Goal: Task Accomplishment & Management: Use online tool/utility

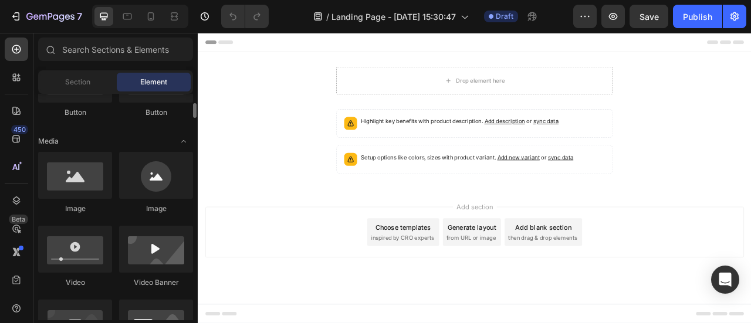
scroll to position [332, 0]
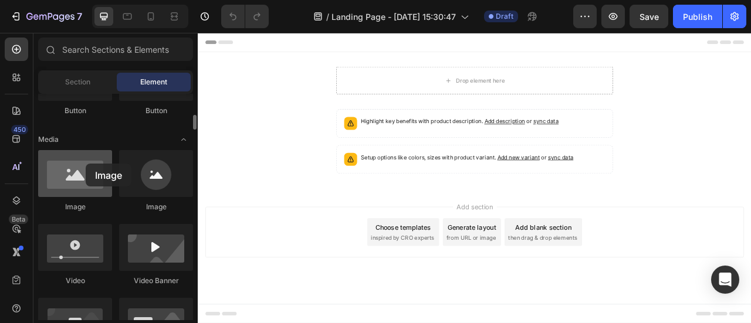
click at [86, 164] on div at bounding box center [75, 173] width 74 height 47
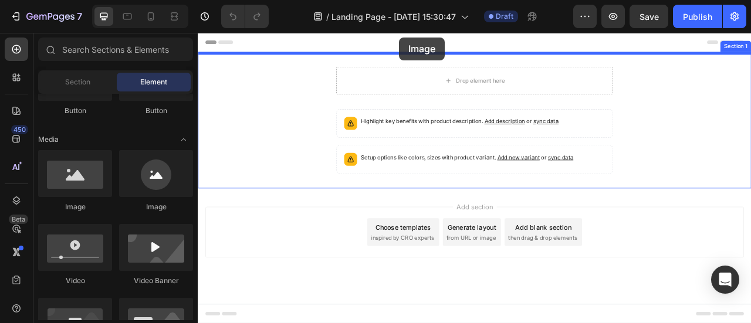
drag, startPoint x: 280, startPoint y: 206, endPoint x: 454, endPoint y: 39, distance: 241.1
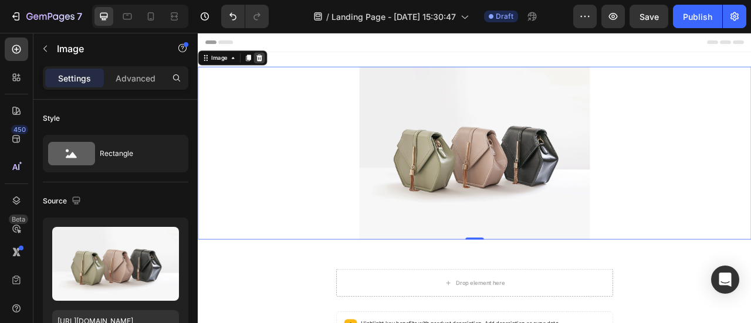
click at [277, 67] on icon at bounding box center [276, 64] width 8 height 8
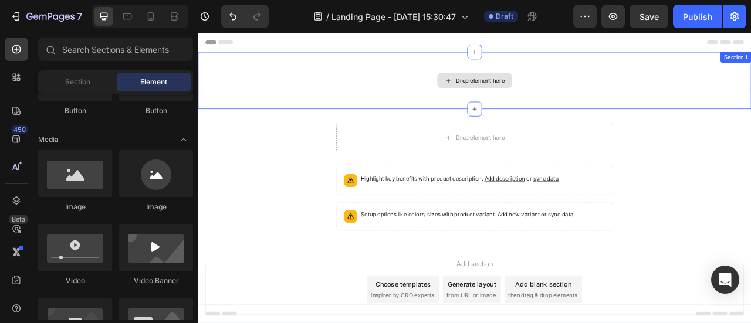
click at [455, 86] on div "Drop element here" at bounding box center [550, 93] width 704 height 35
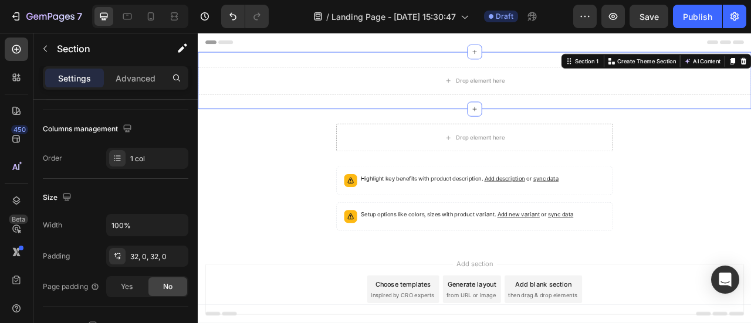
scroll to position [0, 0]
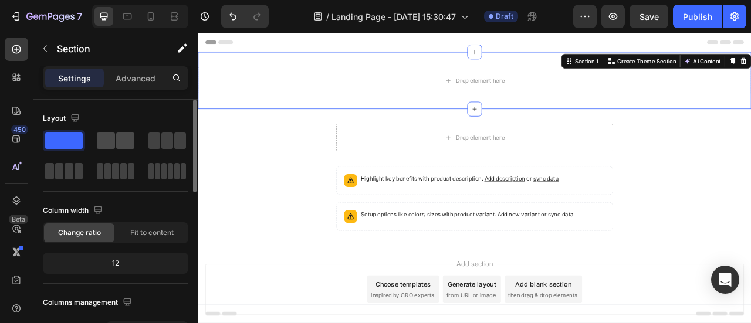
click at [109, 141] on span at bounding box center [106, 141] width 18 height 16
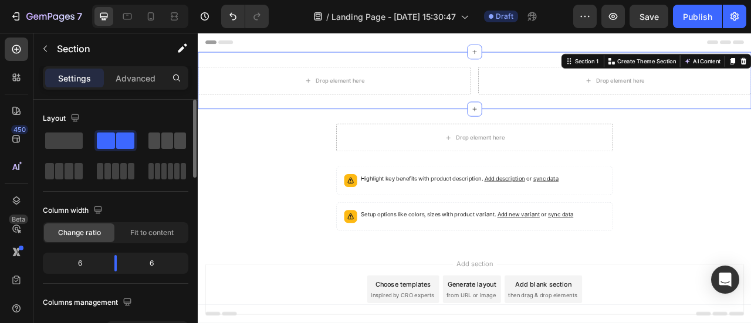
click at [154, 137] on span at bounding box center [154, 141] width 12 height 16
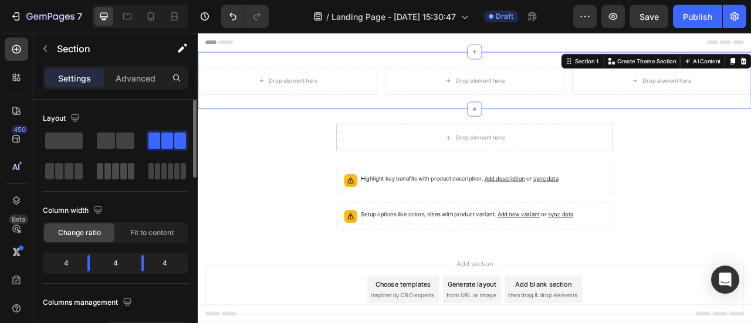
click at [103, 167] on span at bounding box center [100, 171] width 6 height 16
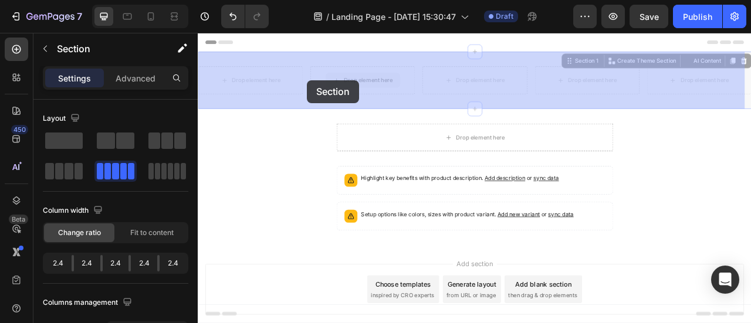
drag, startPoint x: 344, startPoint y: 86, endPoint x: 337, endPoint y: 93, distance: 10.4
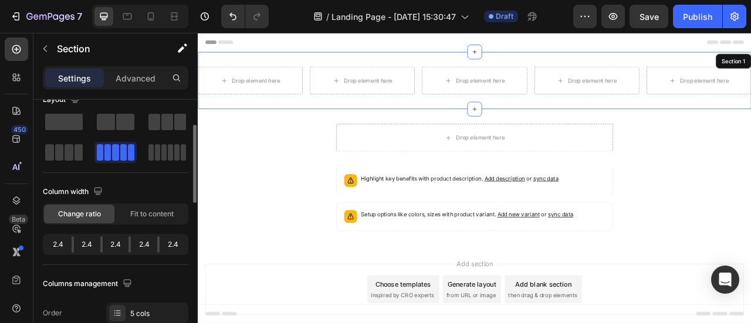
scroll to position [38, 0]
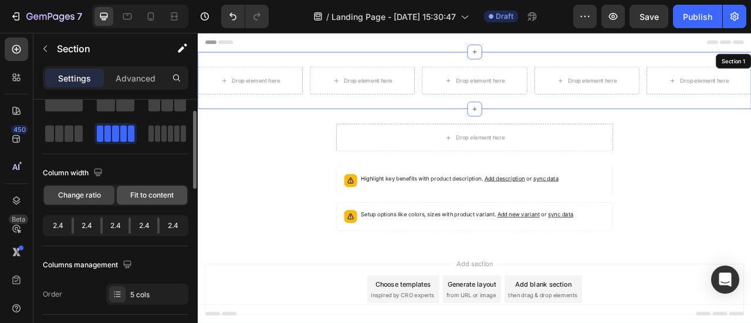
click at [130, 192] on span "Fit to content" at bounding box center [151, 195] width 43 height 11
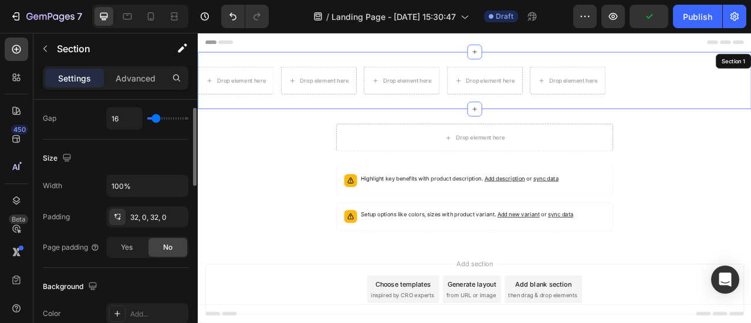
scroll to position [0, 0]
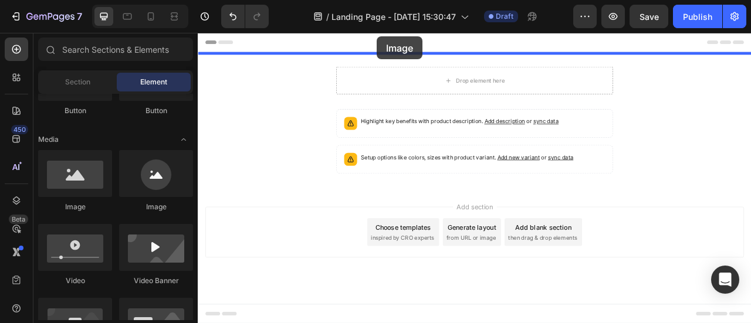
drag, startPoint x: 265, startPoint y: 213, endPoint x: 425, endPoint y: 39, distance: 236.7
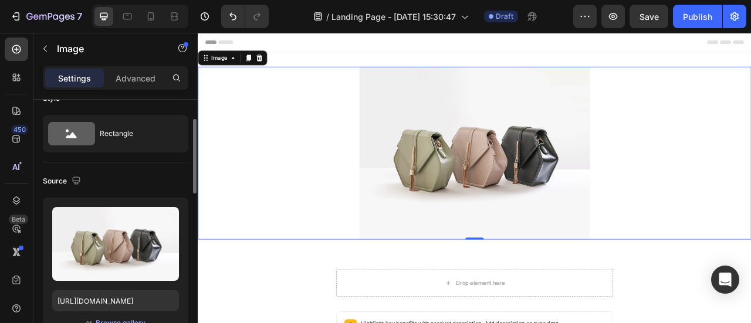
scroll to position [6, 0]
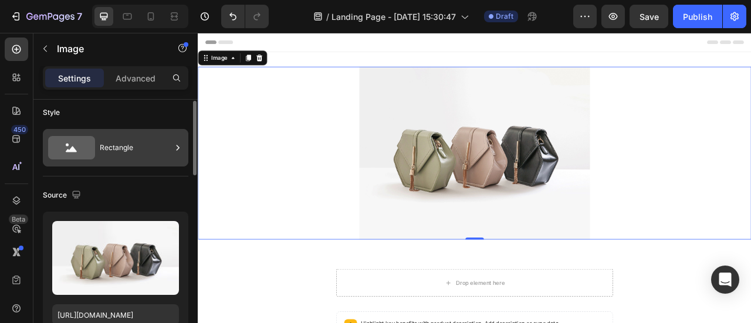
click at [177, 146] on icon at bounding box center [178, 148] width 12 height 12
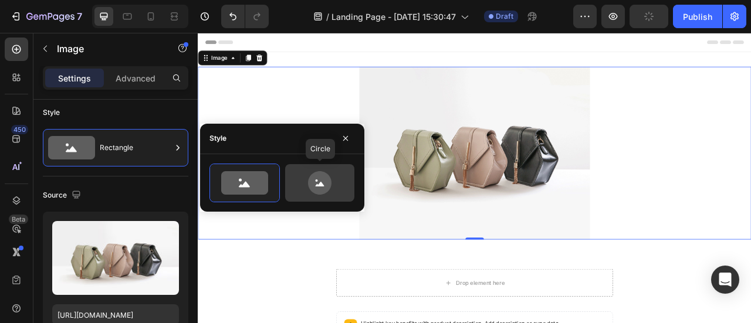
click at [297, 175] on icon at bounding box center [319, 182] width 55 height 23
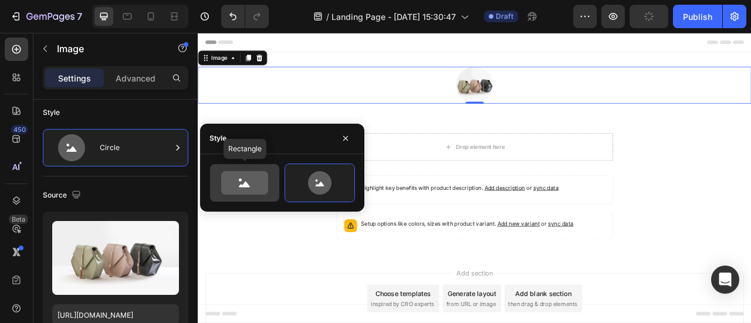
click at [237, 191] on icon at bounding box center [244, 182] width 47 height 23
type input "100"
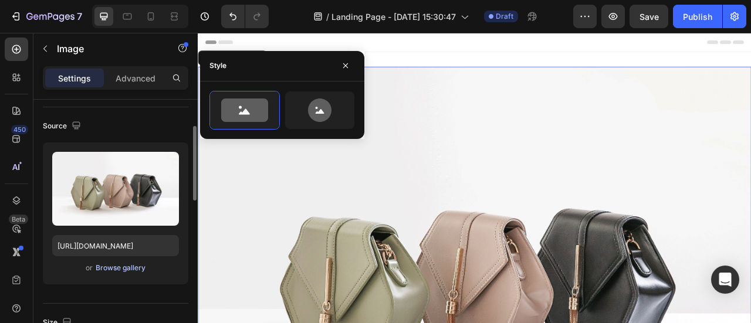
scroll to position [69, 0]
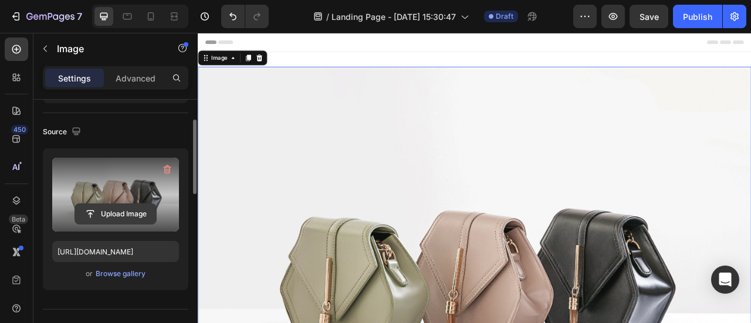
click at [131, 208] on input "file" at bounding box center [115, 214] width 81 height 20
click at [130, 209] on input "file" at bounding box center [115, 214] width 81 height 20
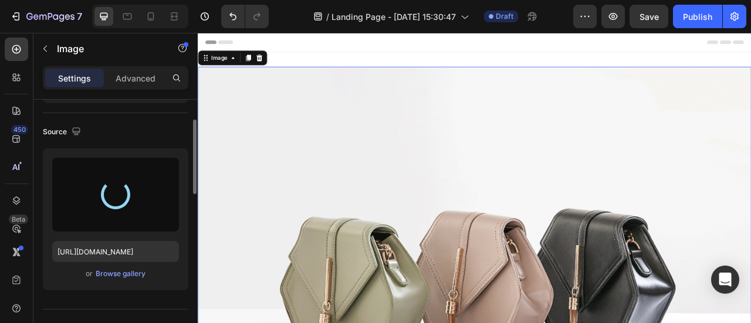
type input "[URL][DOMAIN_NAME]"
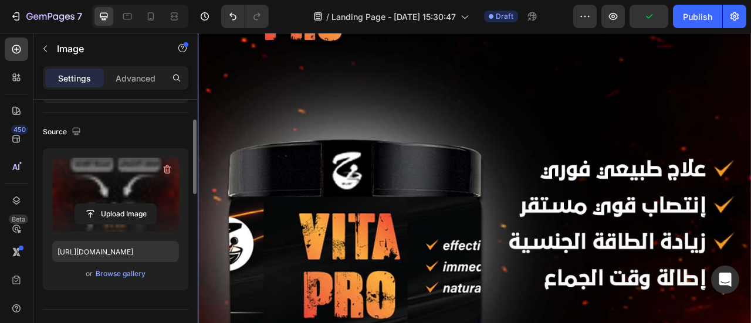
scroll to position [0, 0]
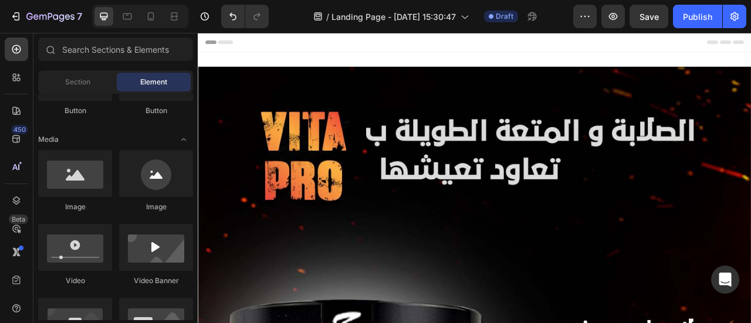
click at [485, 51] on div "Header" at bounding box center [549, 44] width 685 height 23
click at [465, 48] on div "Header" at bounding box center [549, 44] width 685 height 23
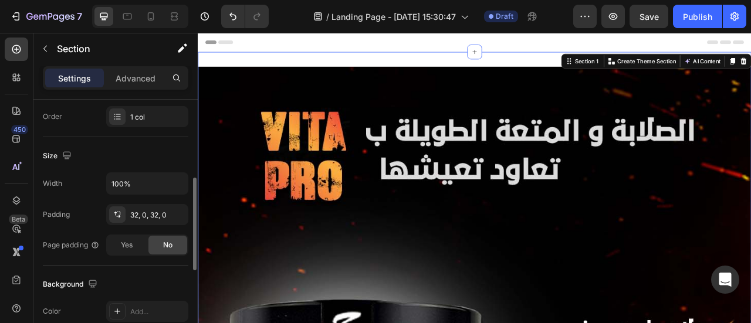
scroll to position [216, 0]
click at [135, 211] on div "32, 0, 32, 0" at bounding box center [147, 214] width 34 height 11
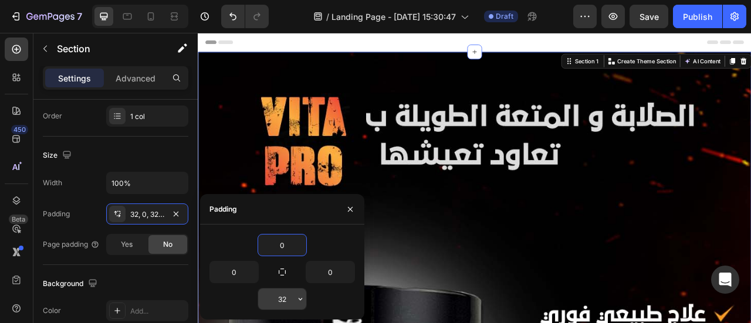
type input "0"
click at [307, 299] on div "0" at bounding box center [282, 299] width 146 height 22
click at [318, 298] on div "0" at bounding box center [282, 299] width 146 height 22
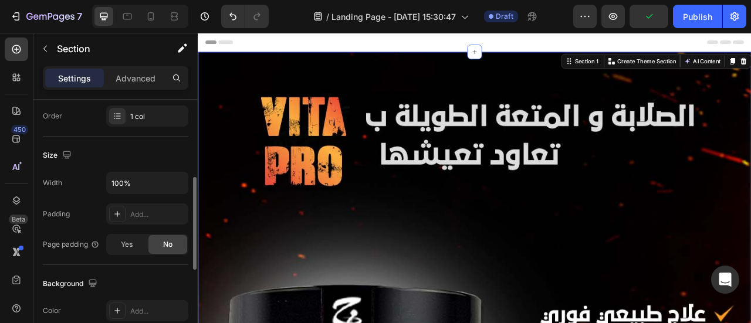
click at [163, 241] on span "No" at bounding box center [167, 244] width 9 height 11
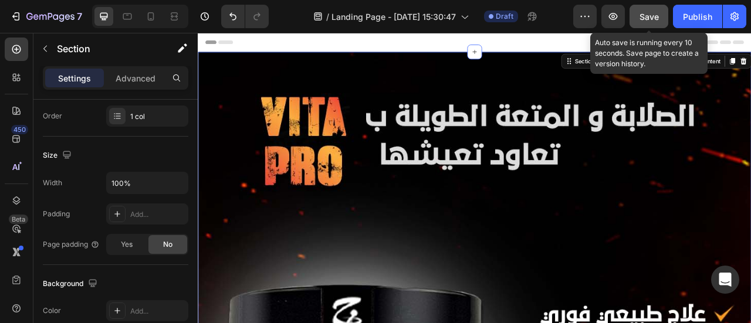
click at [648, 15] on span "Save" at bounding box center [649, 17] width 19 height 10
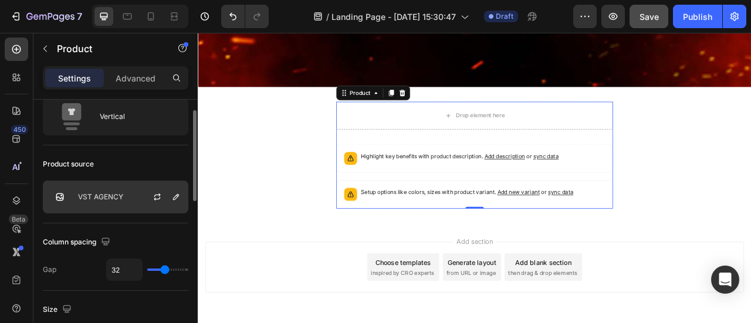
scroll to position [38, 0]
click at [160, 196] on icon "button" at bounding box center [157, 196] width 9 height 9
click at [174, 196] on icon "button" at bounding box center [175, 196] width 9 height 9
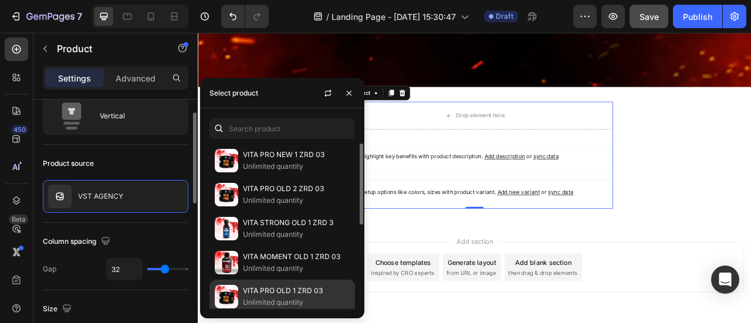
click at [293, 283] on div "VITA PRO OLD 1 ZRD 03 Unlimited quantity" at bounding box center [282, 297] width 146 height 34
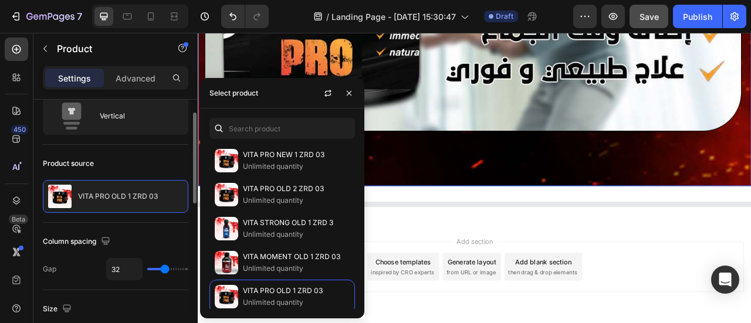
scroll to position [3067, 0]
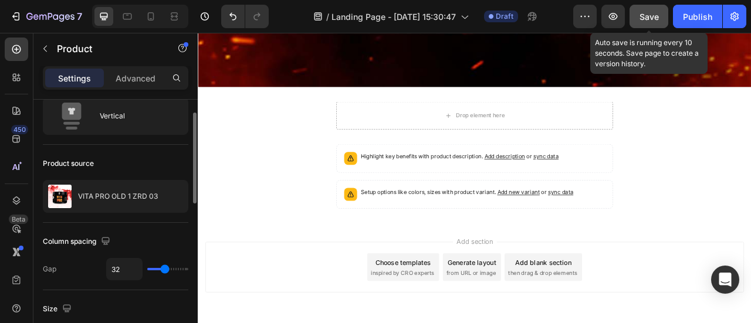
click at [648, 15] on span "Save" at bounding box center [649, 17] width 19 height 10
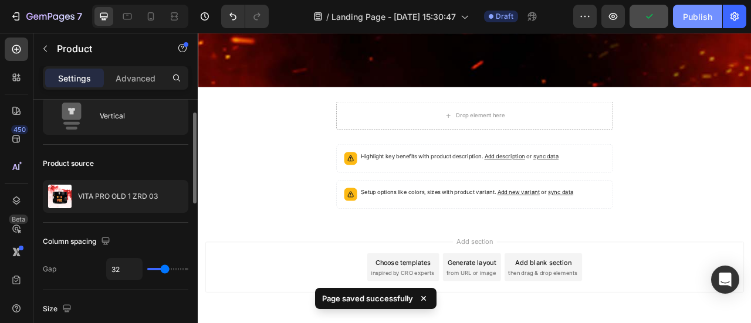
click at [697, 6] on button "Publish" at bounding box center [697, 16] width 49 height 23
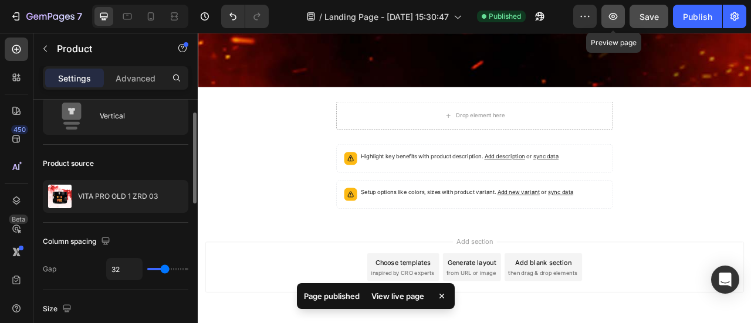
click at [618, 10] on button "button" at bounding box center [612, 16] width 23 height 23
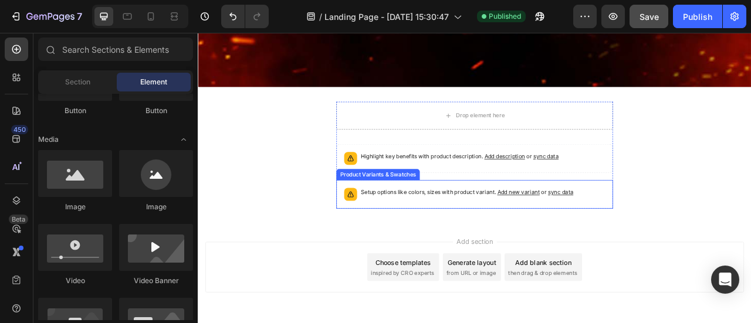
click at [508, 230] on p "Setup options like colors, sizes with product variant. Add new variant or sync …" at bounding box center [540, 236] width 270 height 12
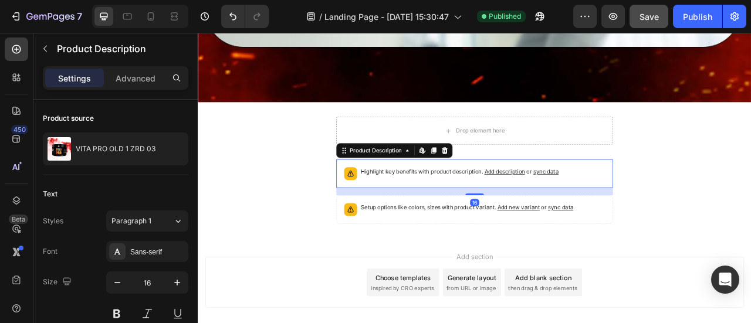
scroll to position [3047, 0]
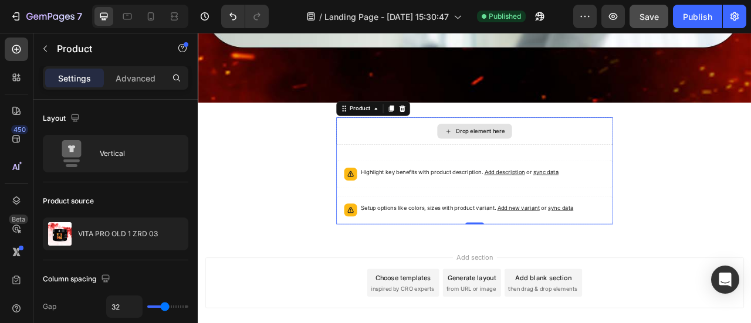
click at [477, 140] on div "Drop element here" at bounding box center [550, 157] width 352 height 35
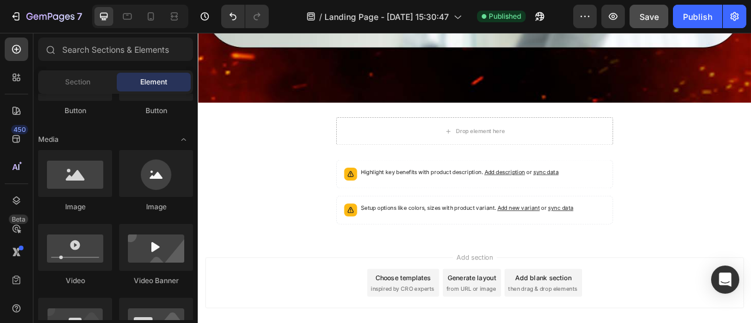
drag, startPoint x: 343, startPoint y: 297, endPoint x: 616, endPoint y: 340, distance: 276.3
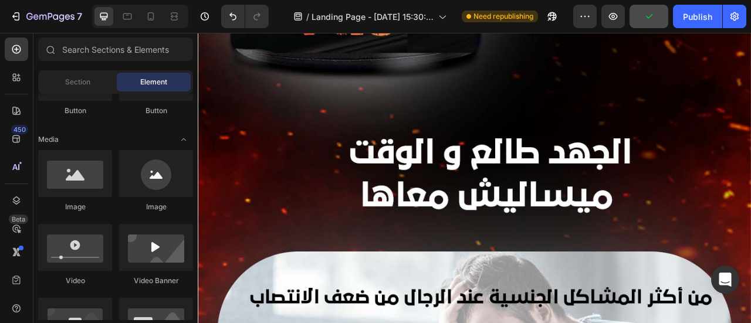
scroll to position [445, 0]
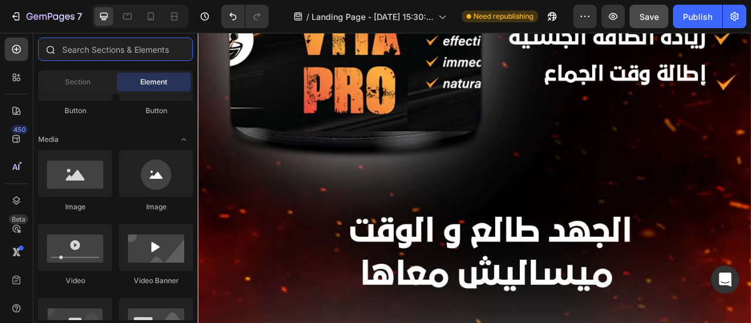
click at [156, 51] on input "text" at bounding box center [115, 49] width 155 height 23
click at [149, 18] on icon at bounding box center [151, 17] width 12 height 12
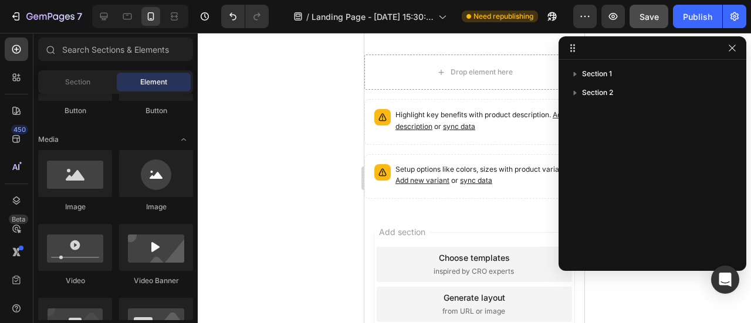
scroll to position [1030, 0]
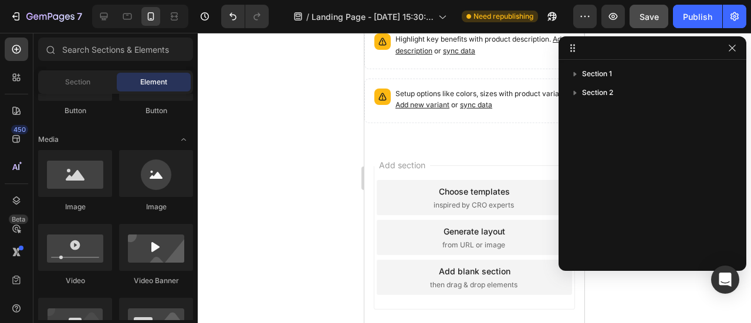
click at [441, 148] on div "Add section Choose templates inspired by CRO experts Generate layout from URL o…" at bounding box center [474, 254] width 220 height 224
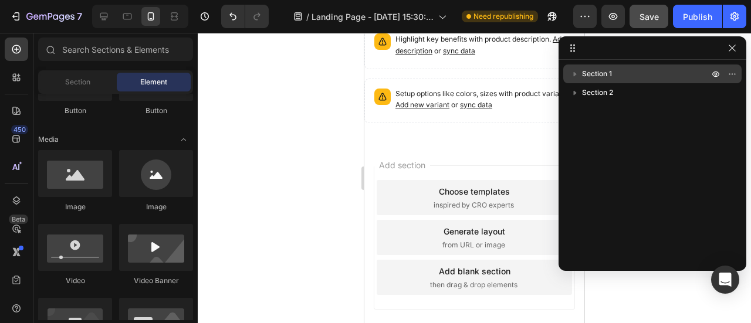
click at [651, 76] on p "Section 1" at bounding box center [646, 74] width 129 height 12
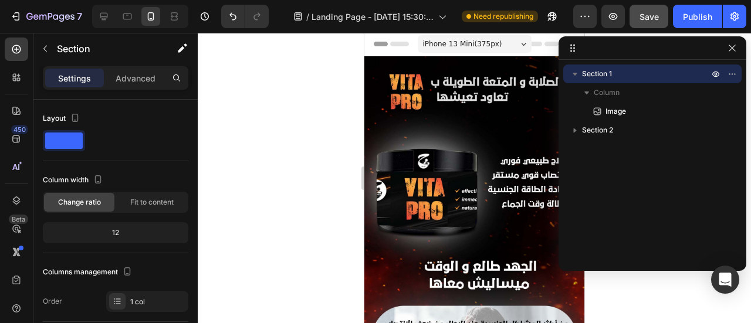
scroll to position [0, 0]
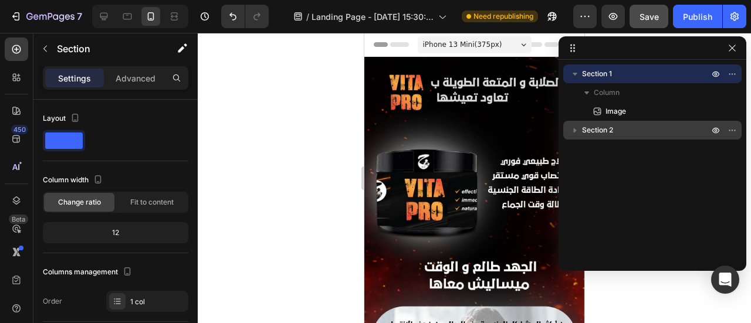
click at [636, 134] on p "Section 2" at bounding box center [646, 130] width 129 height 12
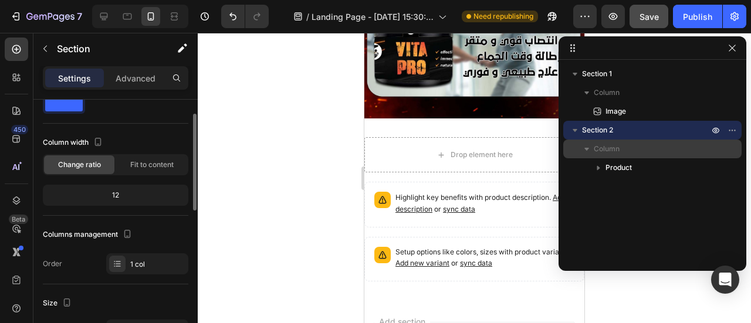
scroll to position [916, 0]
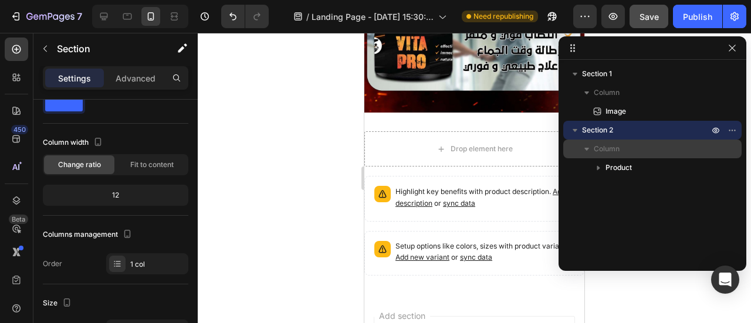
click at [634, 153] on p "Column" at bounding box center [652, 149] width 117 height 12
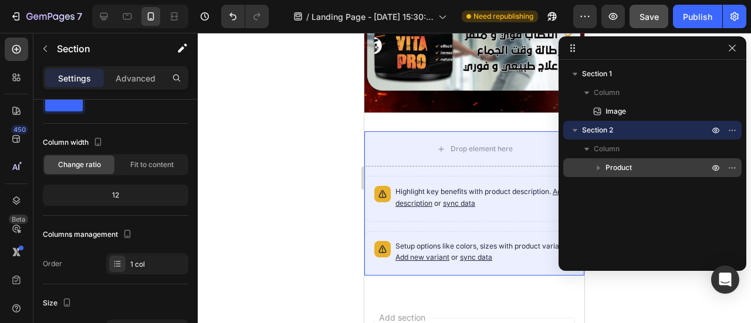
click at [633, 162] on p "Product" at bounding box center [659, 168] width 106 height 12
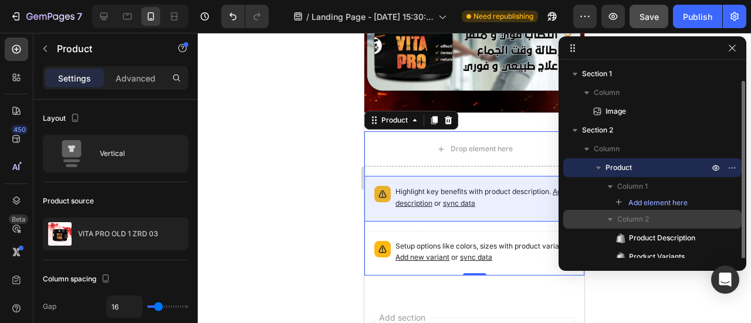
scroll to position [8, 0]
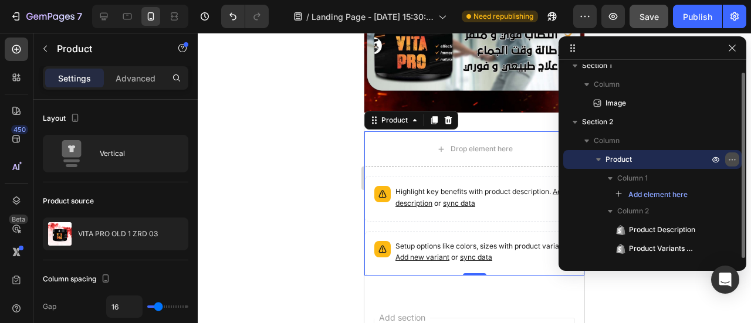
click at [736, 157] on icon "button" at bounding box center [732, 159] width 9 height 9
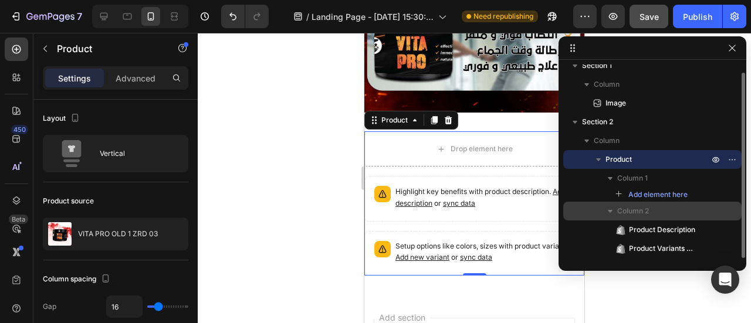
click at [581, 209] on div "Column 2" at bounding box center [652, 211] width 169 height 19
click at [594, 209] on div "Column 2" at bounding box center [652, 211] width 169 height 19
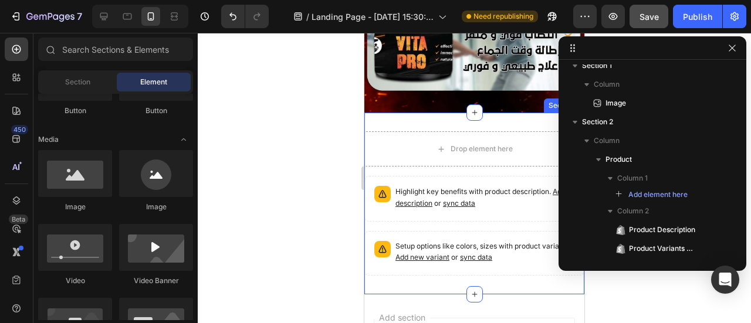
drag, startPoint x: 442, startPoint y: 284, endPoint x: 459, endPoint y: 238, distance: 49.2
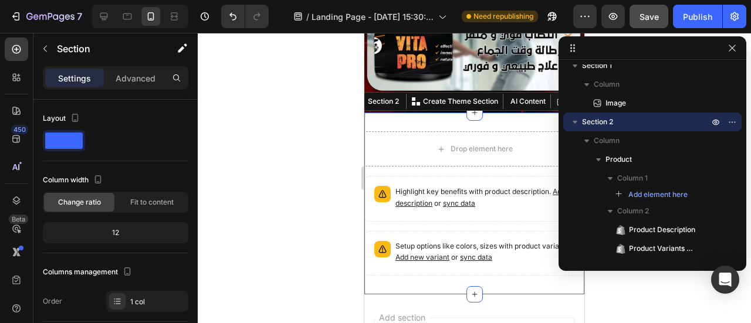
click at [459, 238] on div "Drop element here Highlight key benefits with product description. Add descript…" at bounding box center [474, 204] width 220 height 182
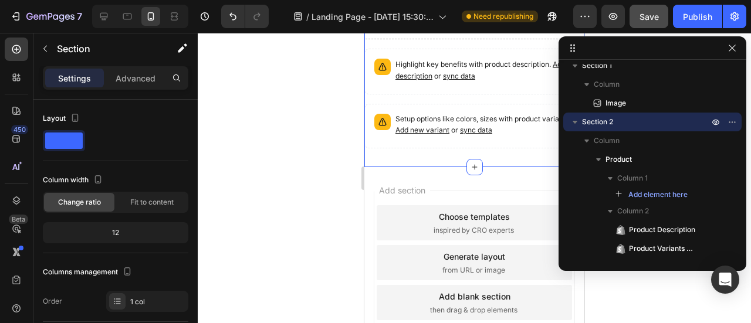
scroll to position [1035, 0]
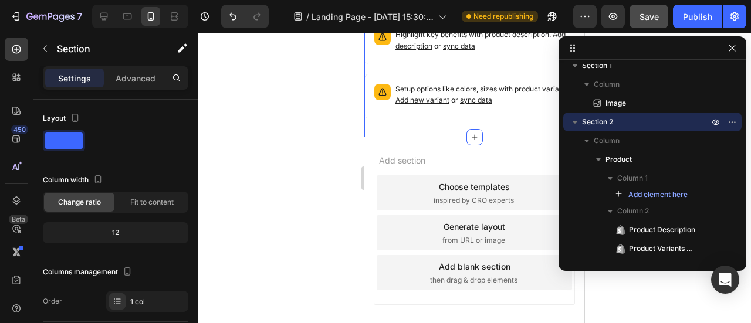
click at [298, 208] on div at bounding box center [474, 178] width 553 height 290
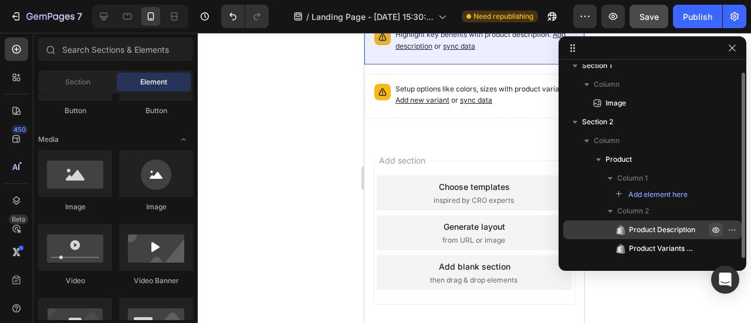
click at [710, 229] on button "button" at bounding box center [716, 230] width 14 height 14
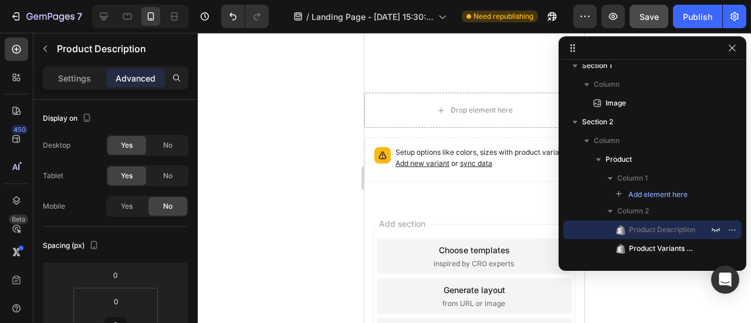
scroll to position [983, 0]
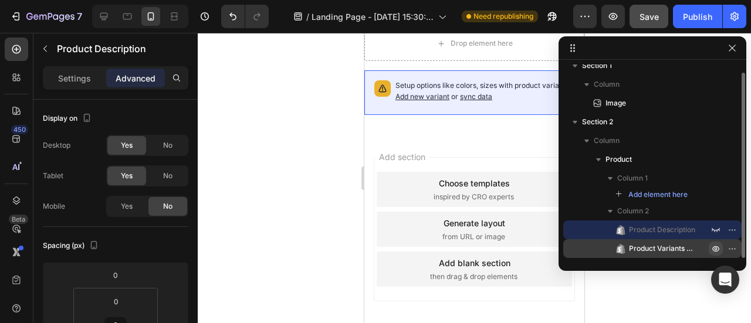
click at [713, 248] on icon "button" at bounding box center [715, 248] width 9 height 9
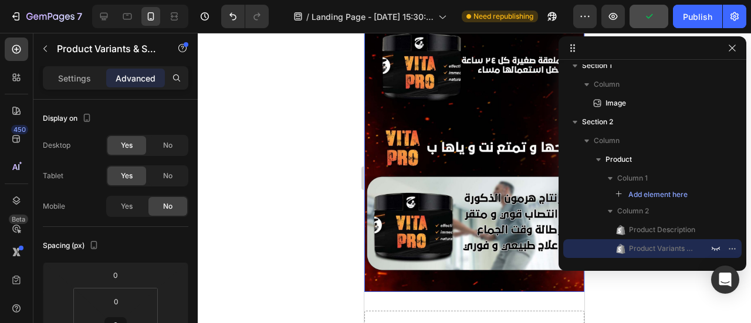
scroll to position [728, 0]
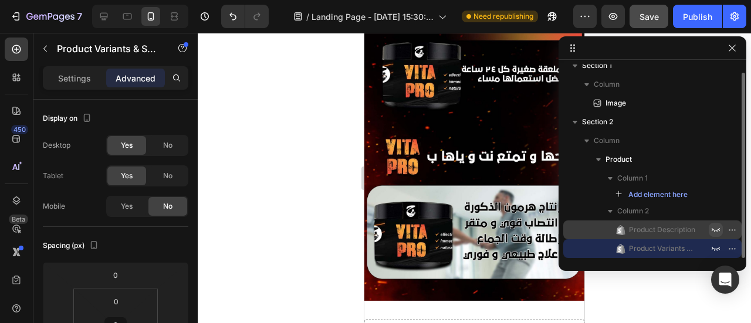
click at [715, 228] on icon "button" at bounding box center [715, 229] width 9 height 9
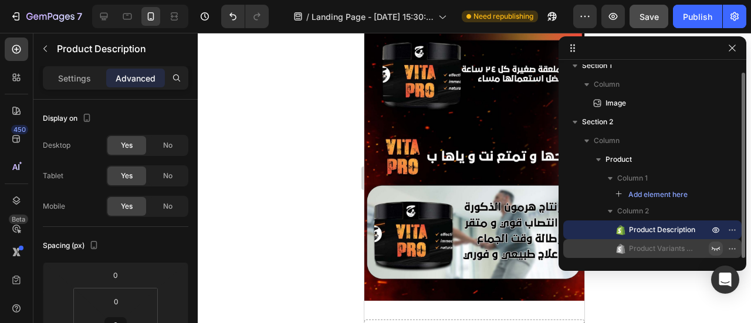
click at [715, 248] on icon "button" at bounding box center [715, 248] width 9 height 9
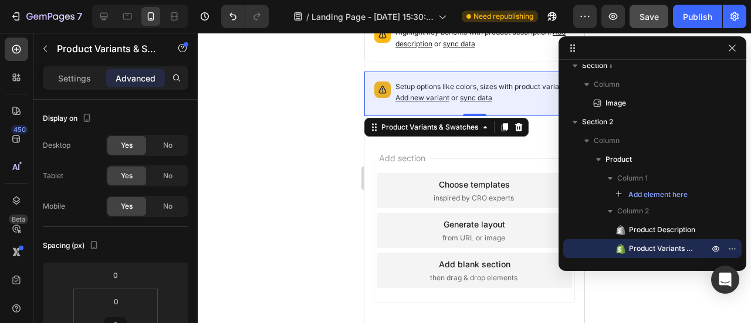
scroll to position [1034, 0]
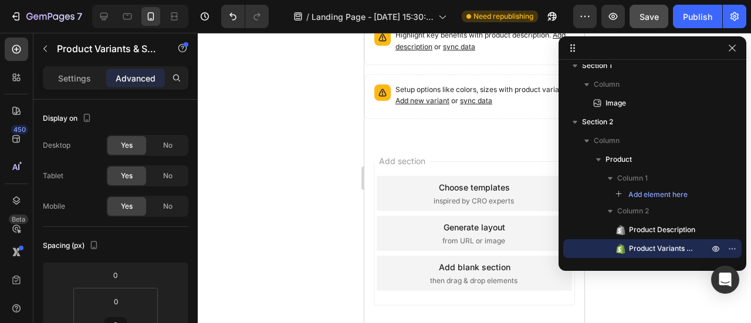
click at [430, 159] on span "Add section" at bounding box center [402, 161] width 56 height 12
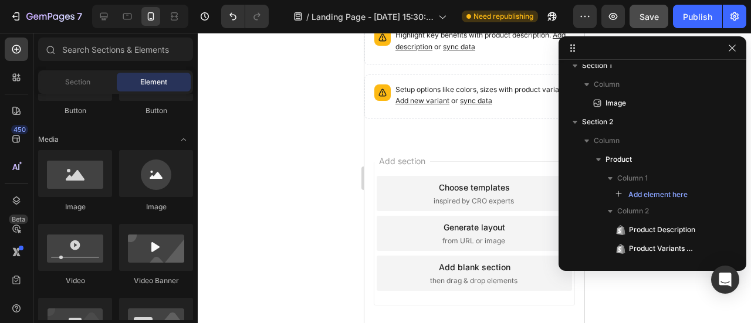
click at [488, 146] on div "Add section Choose templates inspired by CRO experts Generate layout from URL o…" at bounding box center [474, 250] width 220 height 224
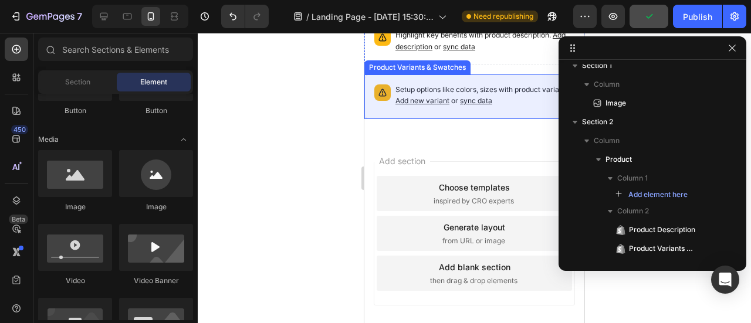
click at [312, 96] on div at bounding box center [474, 178] width 553 height 290
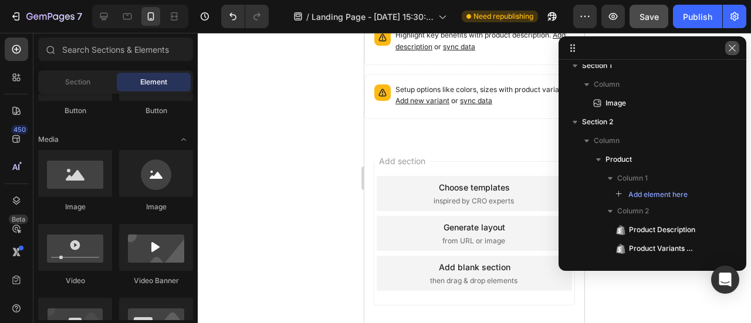
click at [729, 49] on icon "button" at bounding box center [732, 47] width 9 height 9
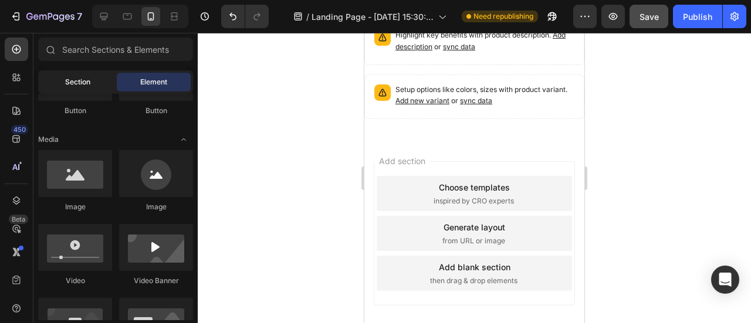
click at [72, 76] on div "Section" at bounding box center [77, 82] width 74 height 19
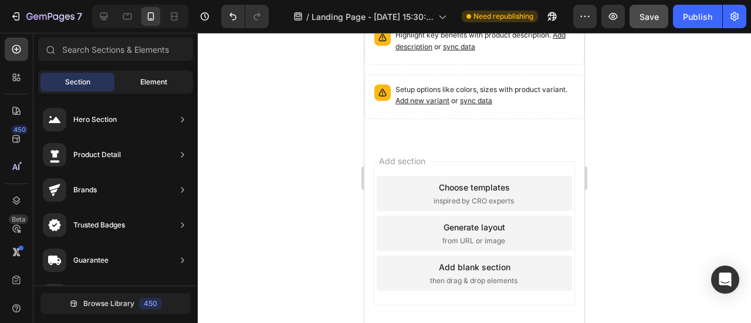
click at [150, 77] on span "Element" at bounding box center [153, 82] width 27 height 11
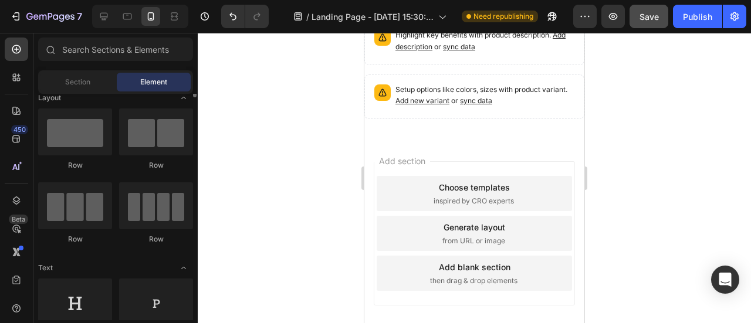
scroll to position [0, 0]
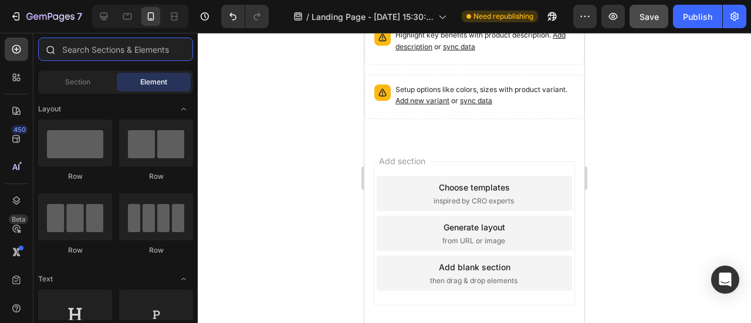
click at [119, 46] on input "text" at bounding box center [115, 49] width 155 height 23
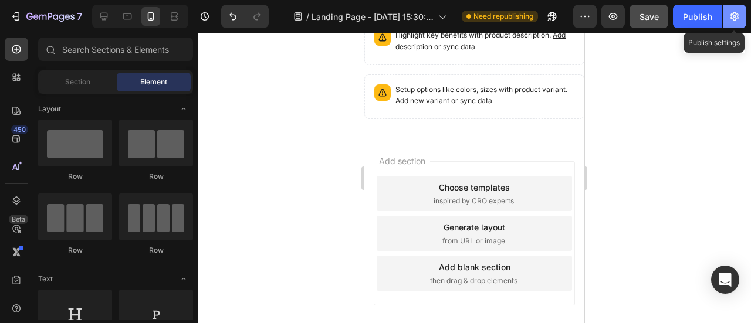
click at [729, 14] on icon "button" at bounding box center [735, 17] width 12 height 12
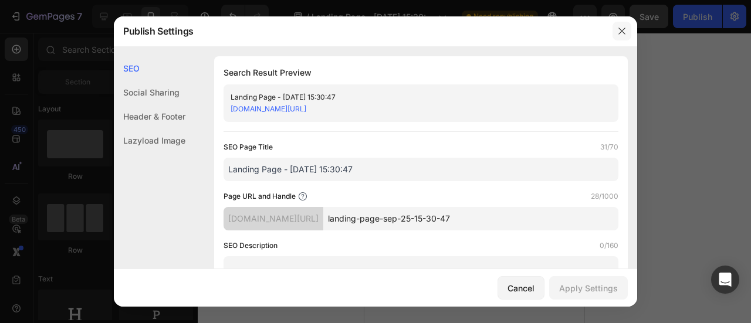
click at [624, 32] on icon "button" at bounding box center [621, 30] width 9 height 9
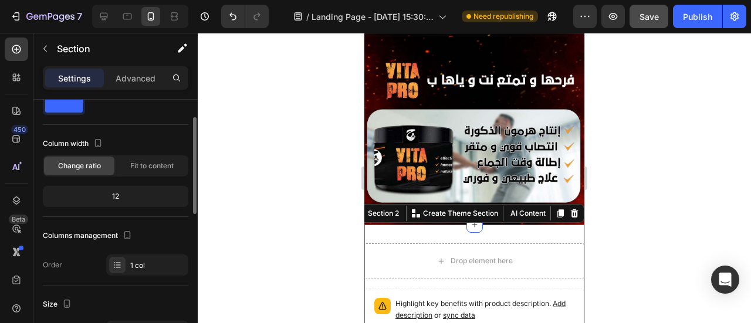
scroll to position [45, 0]
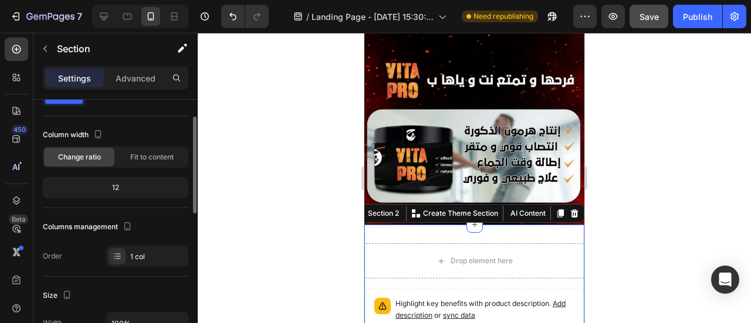
drag, startPoint x: 126, startPoint y: 191, endPoint x: 117, endPoint y: 183, distance: 11.6
click at [117, 183] on div "12" at bounding box center [115, 188] width 141 height 16
click at [158, 152] on span "Fit to content" at bounding box center [151, 157] width 43 height 11
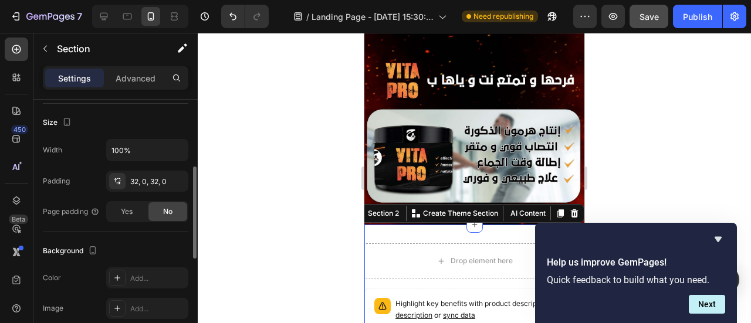
scroll to position [189, 0]
click at [150, 185] on div "32, 0, 32, 0" at bounding box center [147, 180] width 82 height 21
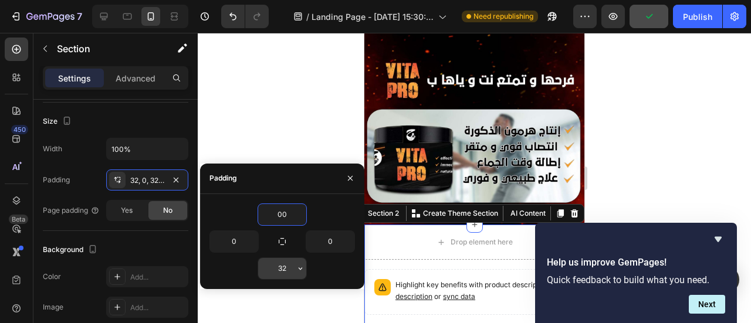
type input "0"
click at [286, 267] on input "32" at bounding box center [282, 268] width 48 height 21
type input "0"
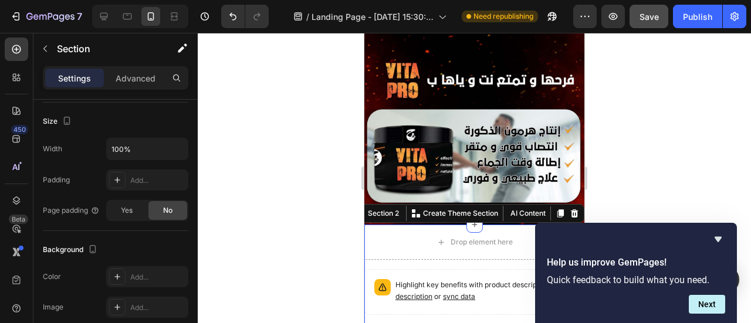
click at [338, 295] on div at bounding box center [474, 178] width 553 height 290
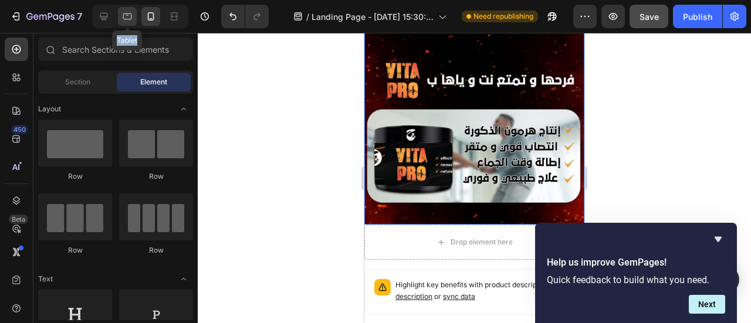
drag, startPoint x: 137, startPoint y: 11, endPoint x: 128, endPoint y: 19, distance: 12.5
click at [128, 19] on div "Tablet" at bounding box center [140, 16] width 96 height 23
click at [128, 19] on icon at bounding box center [127, 16] width 9 height 6
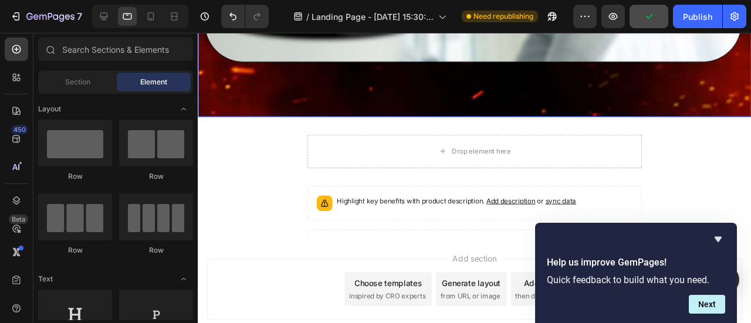
scroll to position [2545, 0]
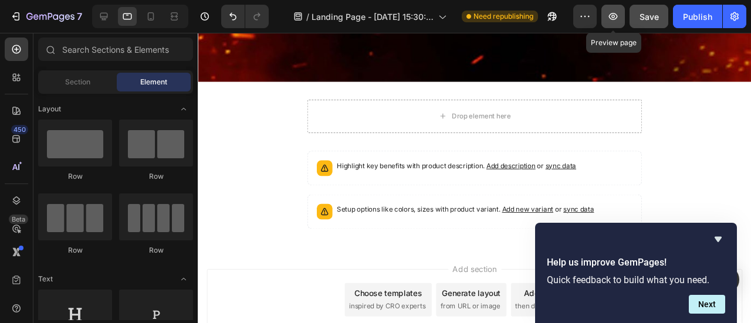
click at [607, 13] on button "button" at bounding box center [612, 16] width 23 height 23
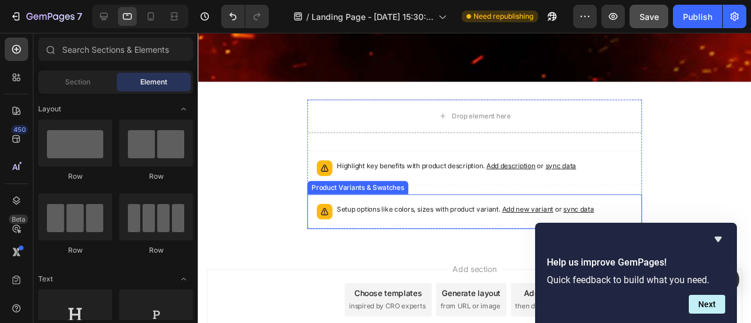
scroll to position [2592, 0]
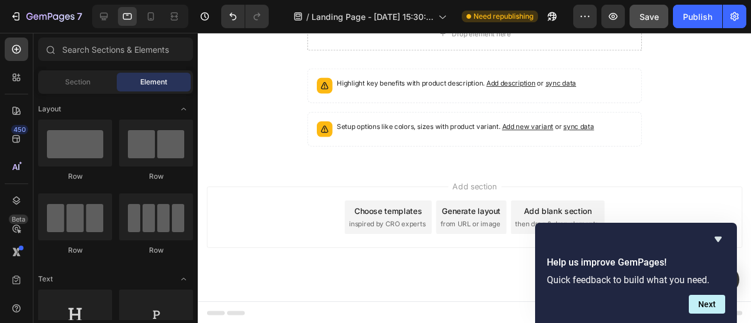
click at [398, 188] on div "Add section Choose templates inspired by CRO experts Generate layout from URL o…" at bounding box center [489, 243] width 582 height 144
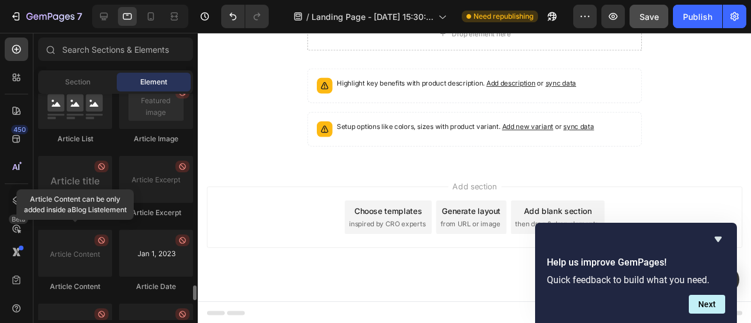
scroll to position [3019, 0]
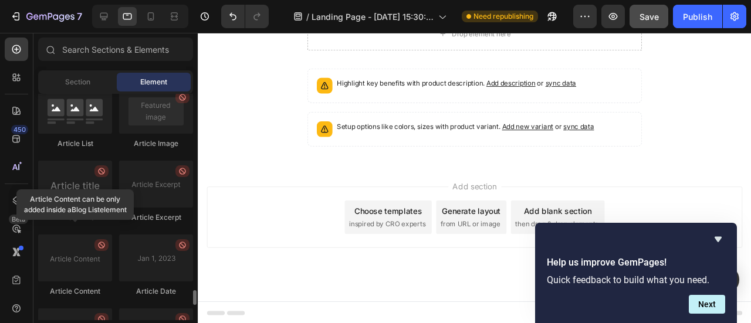
click at [370, 178] on div "Add section Choose templates inspired by CRO experts Generate layout from URL o…" at bounding box center [489, 243] width 582 height 144
click at [587, 15] on icon "button" at bounding box center [585, 17] width 12 height 12
click at [89, 50] on input "text" at bounding box center [115, 49] width 155 height 23
click at [89, 75] on div "Section" at bounding box center [77, 82] width 74 height 19
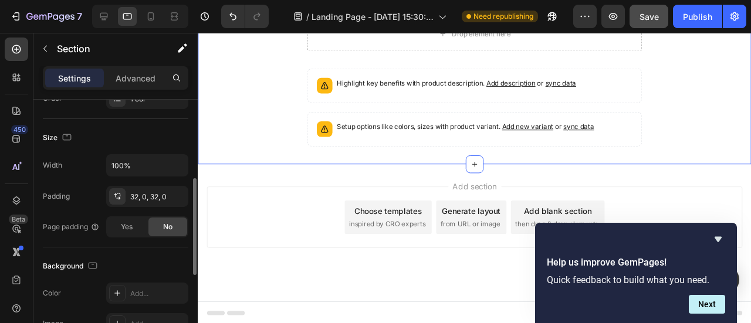
scroll to position [205, 0]
click at [180, 192] on icon "button" at bounding box center [175, 194] width 9 height 9
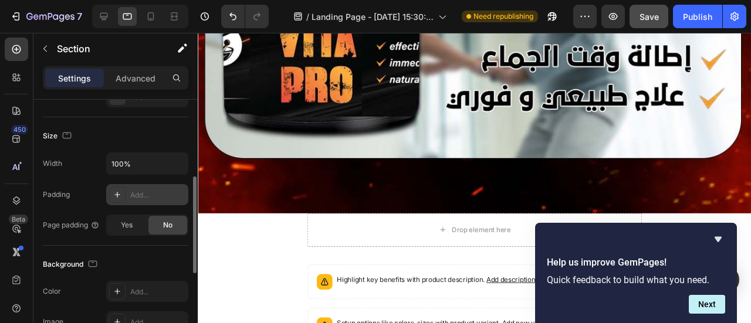
scroll to position [2406, 0]
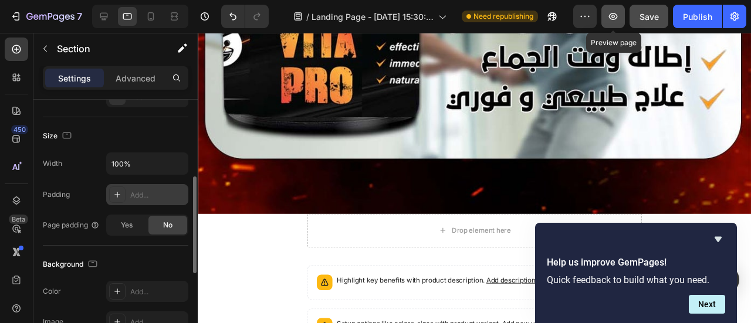
click at [615, 11] on icon "button" at bounding box center [613, 17] width 12 height 12
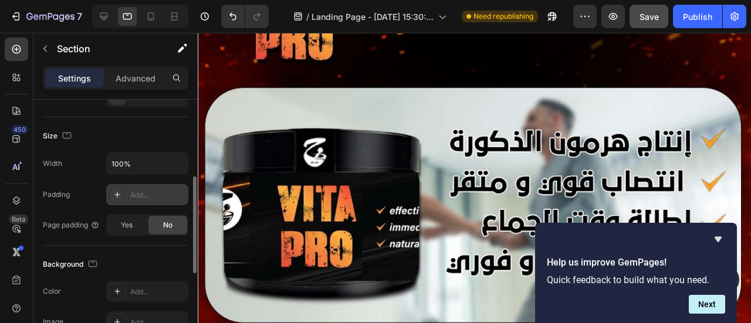
scroll to position [2223, 0]
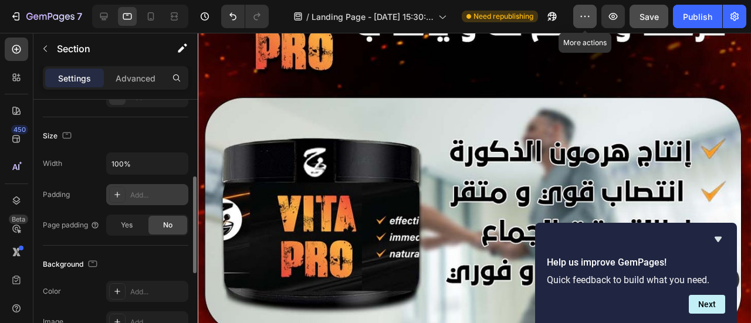
click at [580, 18] on icon "button" at bounding box center [585, 17] width 12 height 12
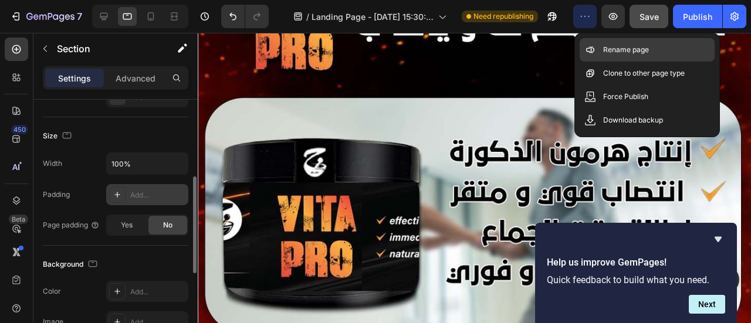
click at [594, 52] on icon at bounding box center [590, 50] width 12 height 12
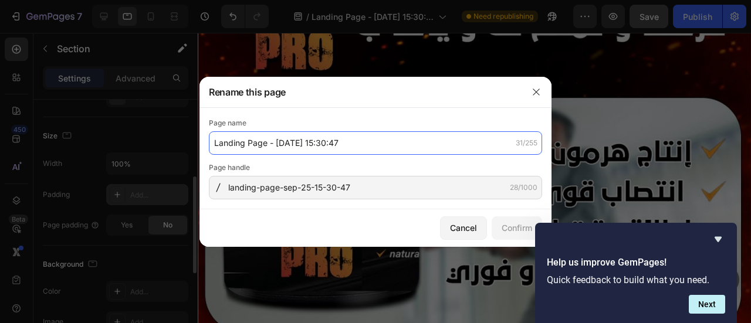
paste input "Artboard 1 copy"
paste input "VITA PRO OLD 1 ZRD 03"
type input "VITA PRO OLD 1 ZRD 03"
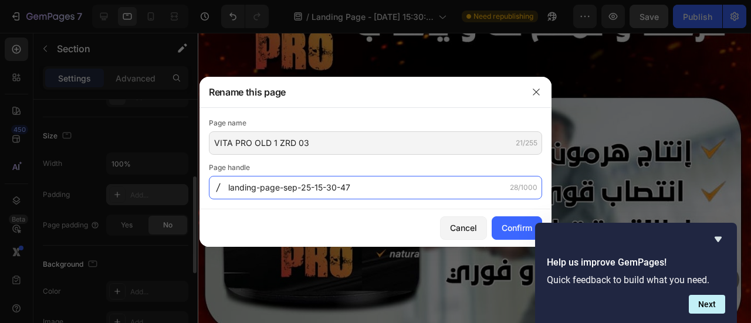
paste input "VITA-PRO-OLD-1-ZRD-03"
type input "VITA-PRO-OLD-1-ZRD-03"
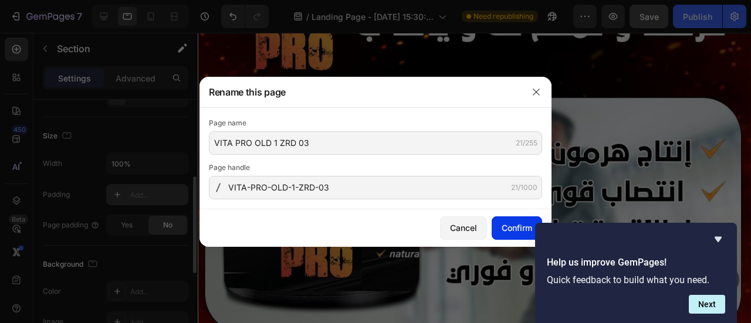
click at [513, 234] on div "Confirm" at bounding box center [517, 228] width 31 height 12
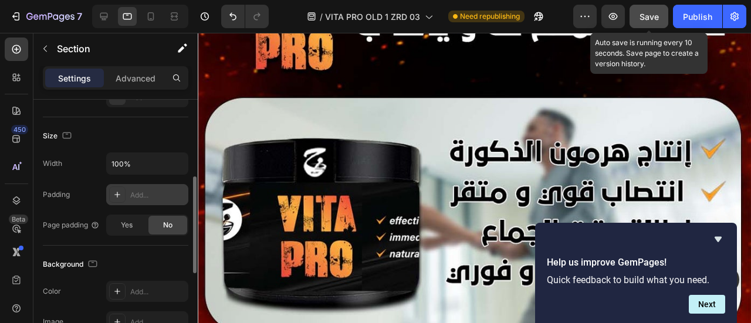
click at [647, 28] on button "Save" at bounding box center [649, 16] width 39 height 23
click at [642, 22] on div "Save" at bounding box center [649, 17] width 19 height 12
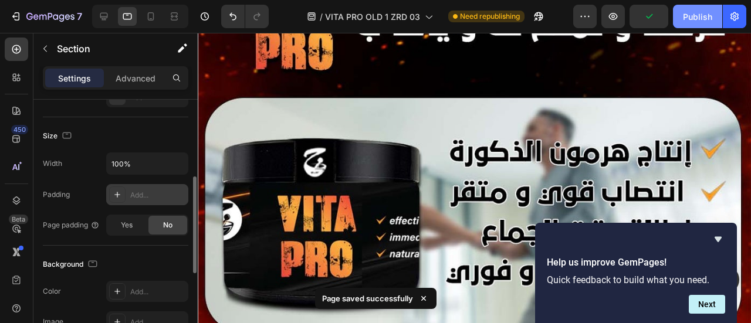
click at [698, 19] on div "Publish" at bounding box center [697, 17] width 29 height 12
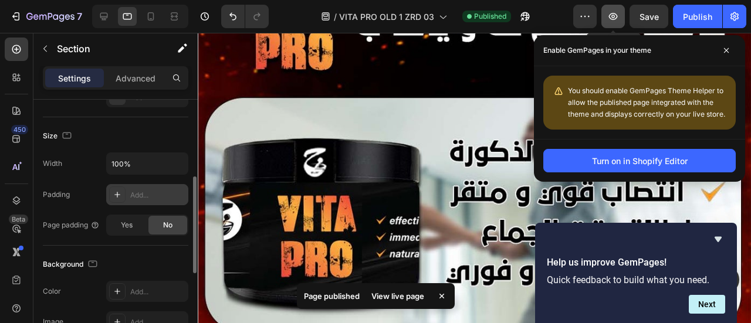
click at [612, 15] on icon "button" at bounding box center [613, 17] width 12 height 12
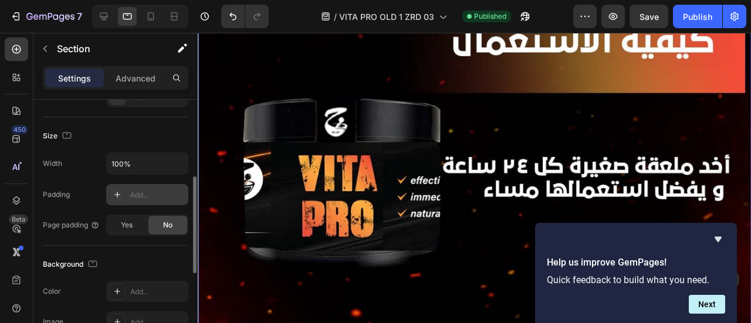
scroll to position [1834, 0]
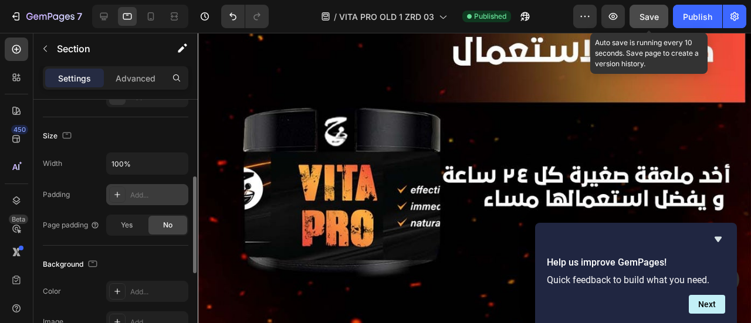
click at [642, 16] on span "Save" at bounding box center [649, 17] width 19 height 10
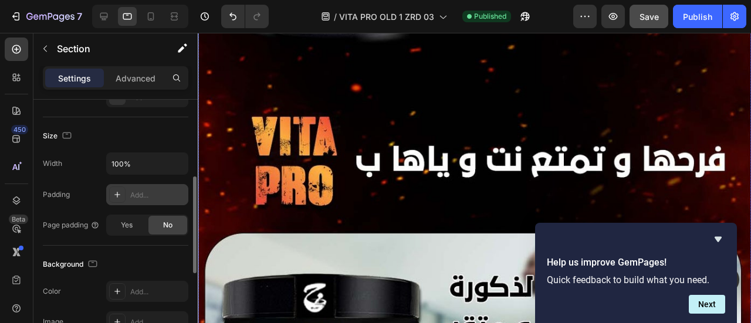
scroll to position [2080, 0]
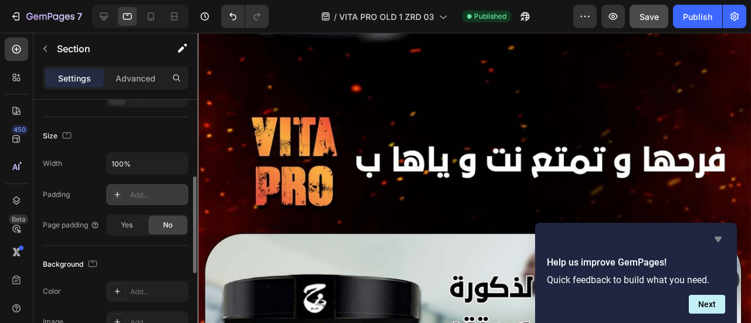
click at [713, 238] on icon "Hide survey" at bounding box center [718, 239] width 14 height 14
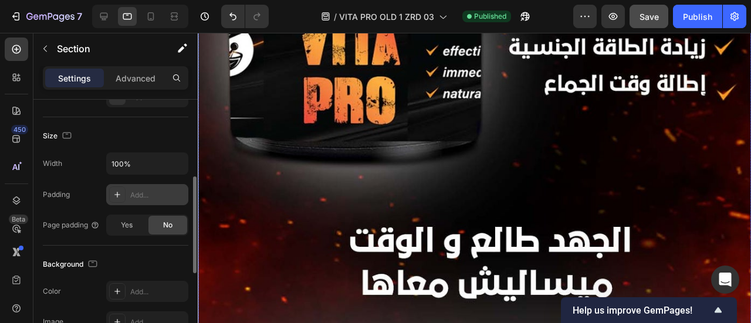
scroll to position [275, 0]
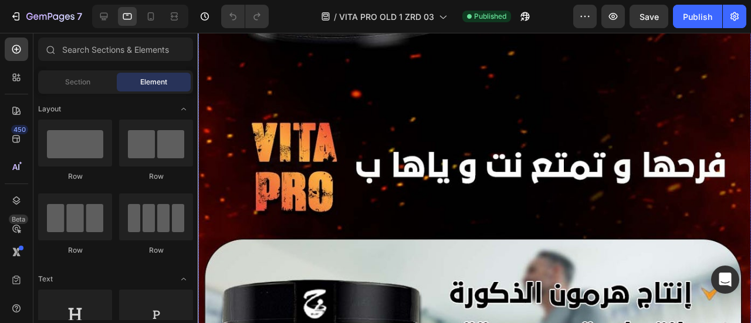
scroll to position [2555, 0]
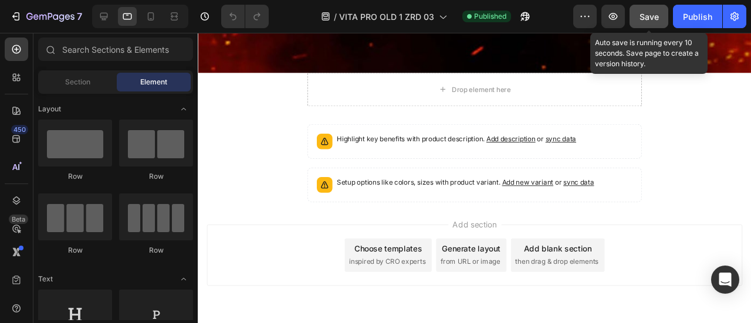
click at [645, 12] on span "Save" at bounding box center [649, 17] width 19 height 10
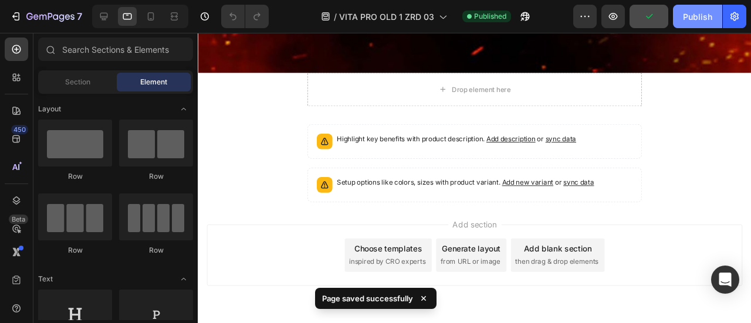
click at [705, 15] on div "Publish" at bounding box center [697, 17] width 29 height 12
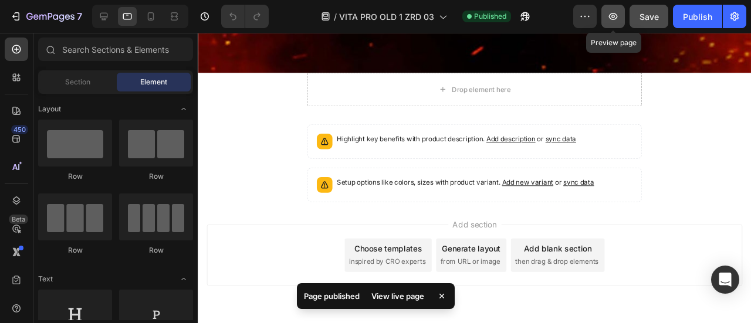
click at [610, 16] on icon "button" at bounding box center [613, 16] width 9 height 7
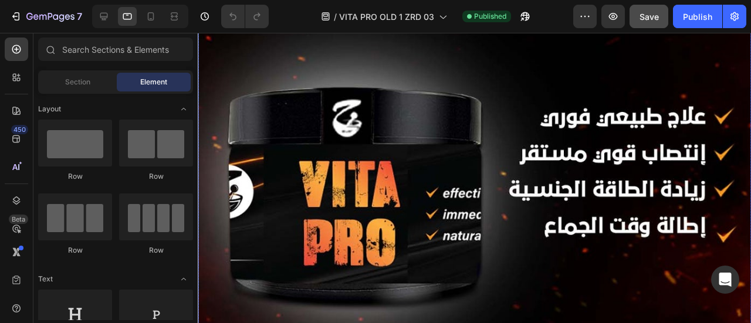
scroll to position [0, 0]
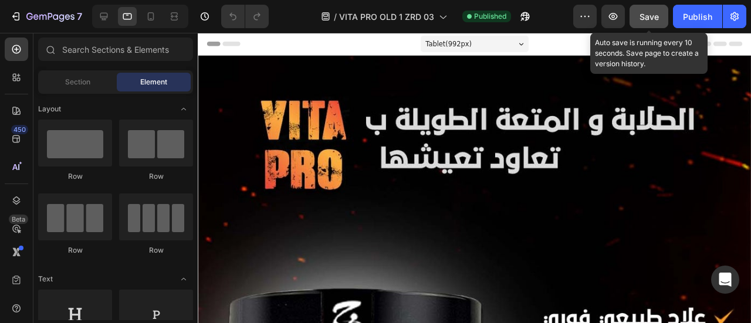
click at [657, 16] on span "Save" at bounding box center [649, 17] width 19 height 10
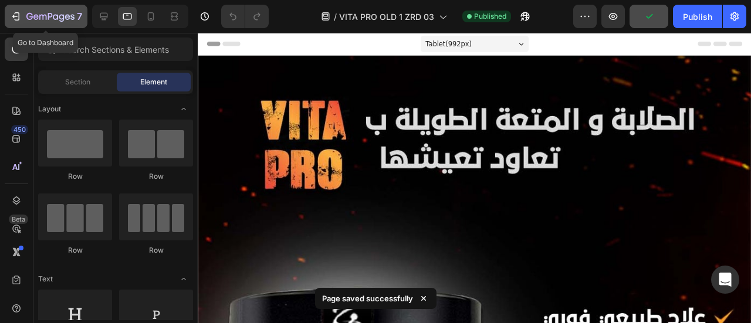
click at [30, 17] on icon "button" at bounding box center [50, 17] width 48 height 10
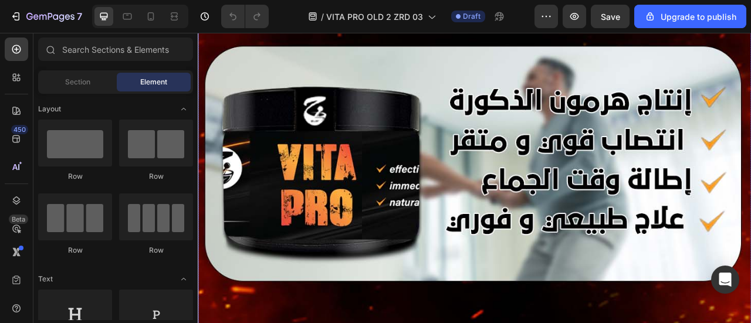
scroll to position [2747, 0]
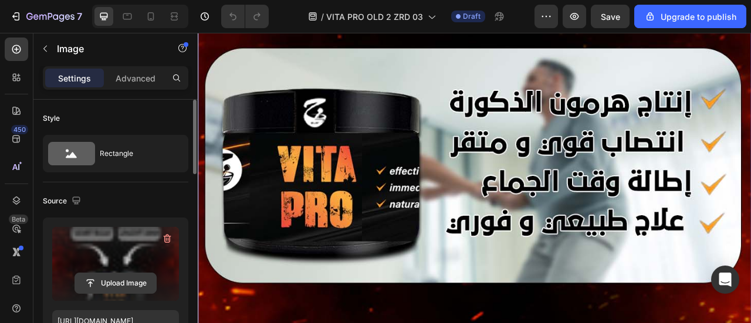
click at [117, 286] on input "file" at bounding box center [115, 283] width 81 height 20
